Goal: Find specific page/section: Find specific page/section

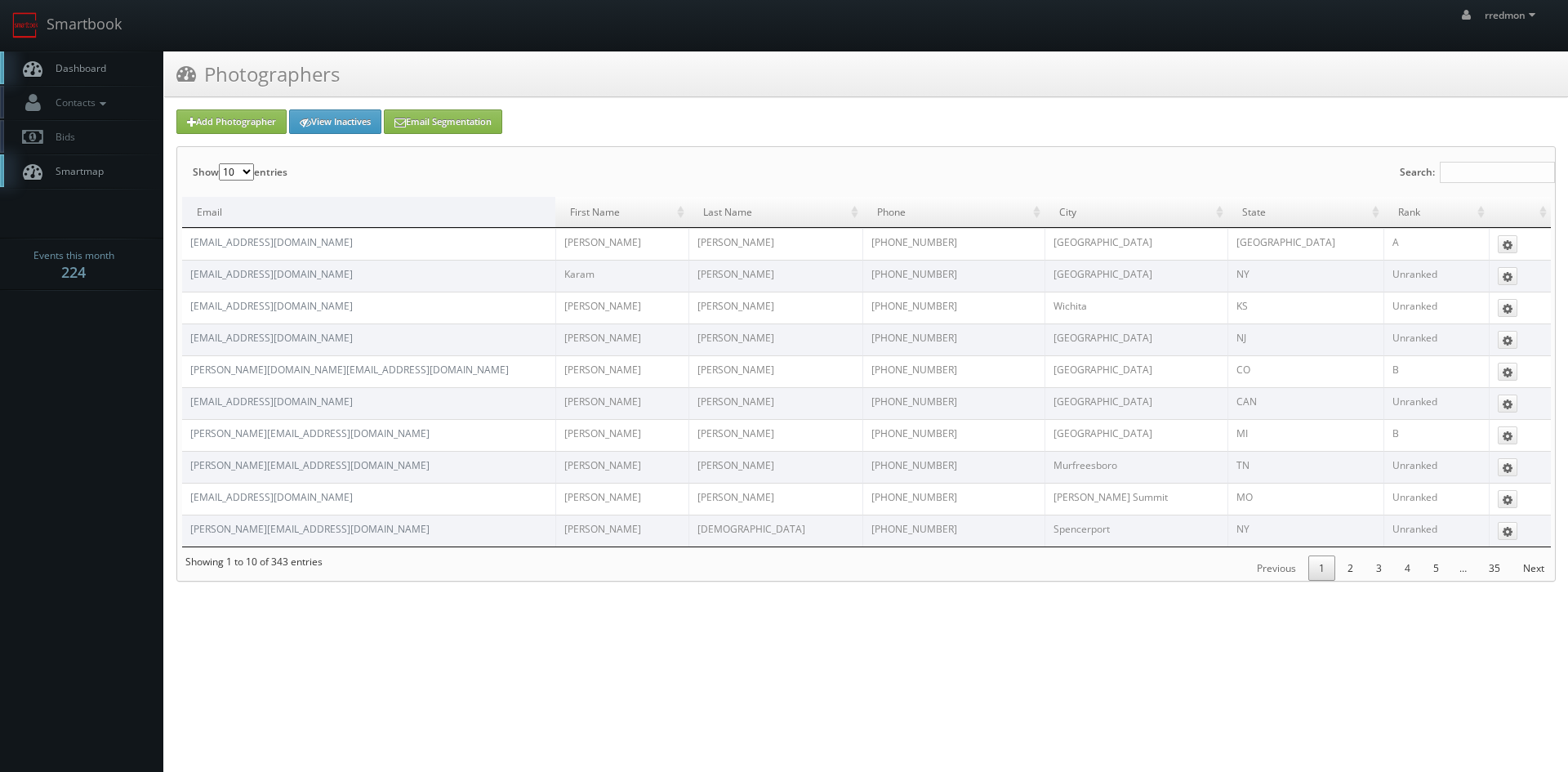
click at [105, 68] on span "Dashboard" at bounding box center [77, 69] width 59 height 14
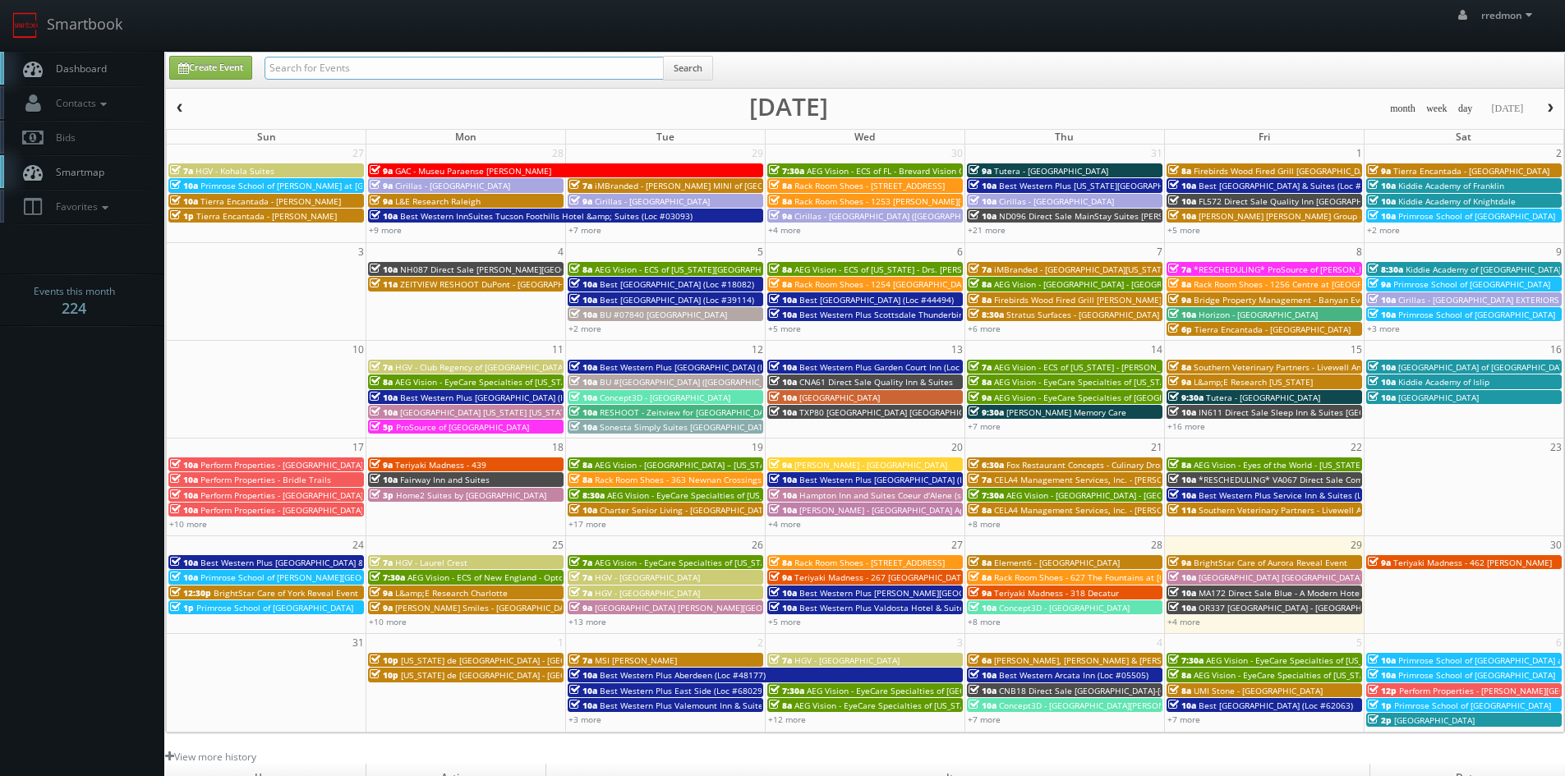
click at [335, 71] on input "text" at bounding box center [464, 68] width 399 height 23
type input "pittsburgh"
